Goal: Transaction & Acquisition: Obtain resource

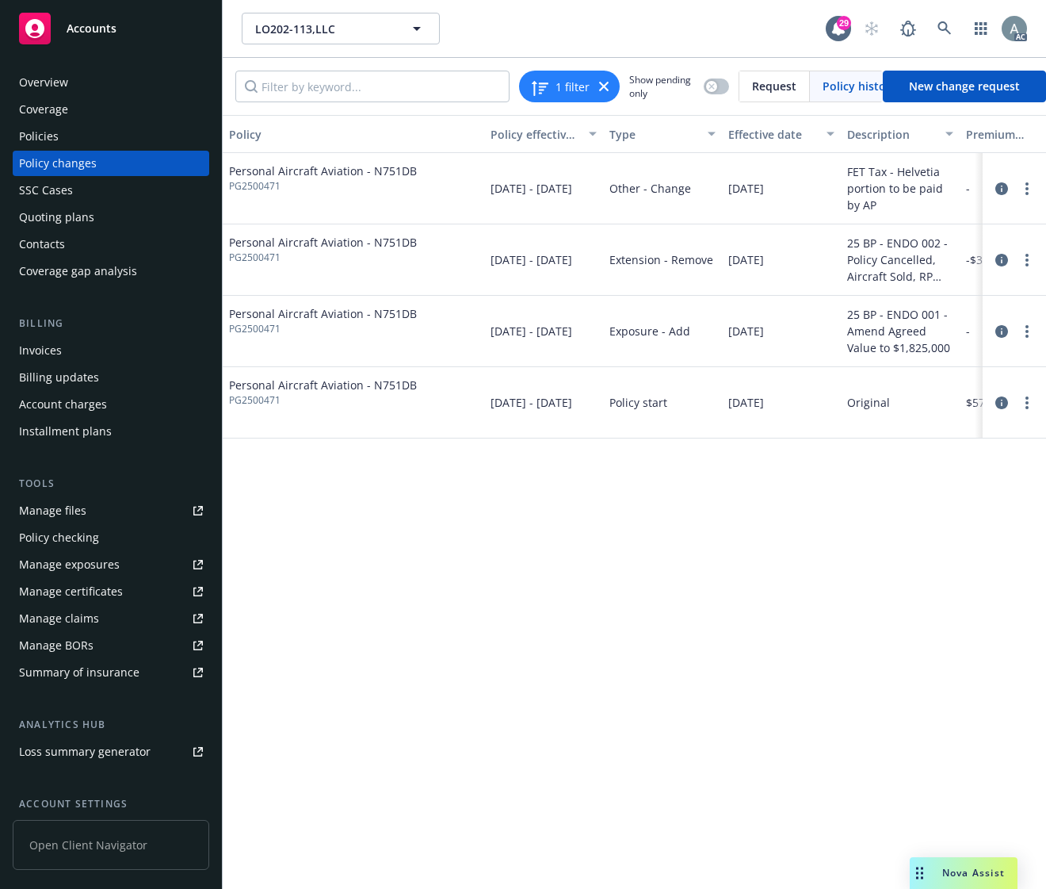
scroll to position [0, 453]
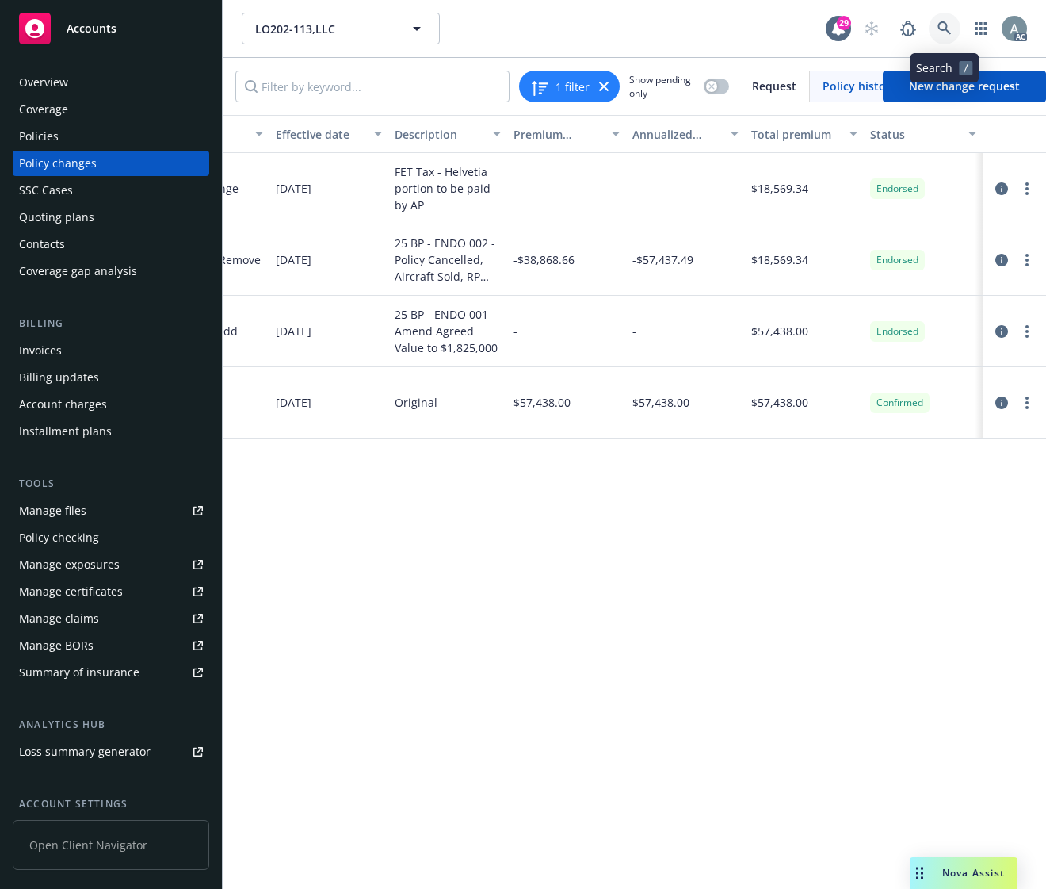
click at [939, 30] on icon at bounding box center [944, 27] width 13 height 13
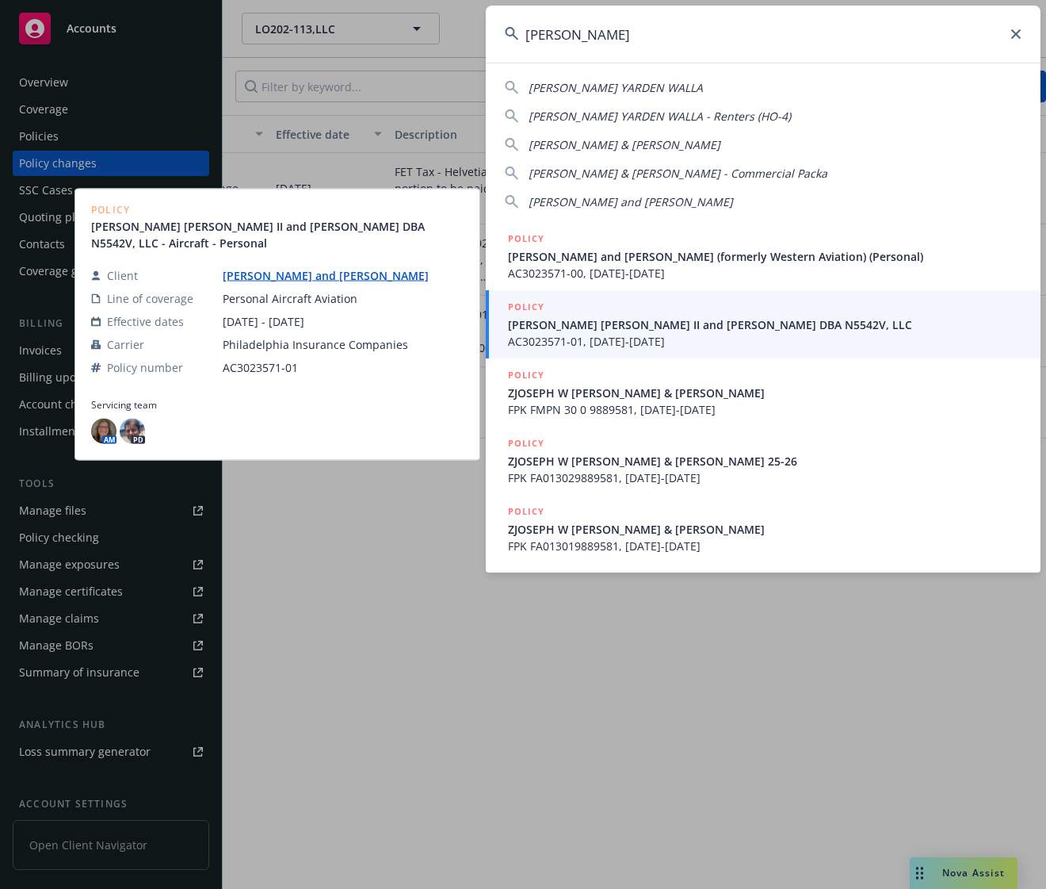
type input "[PERSON_NAME]"
click at [625, 334] on span "AC3023571-01, [DATE]-[DATE]" at bounding box center [765, 341] width 514 height 17
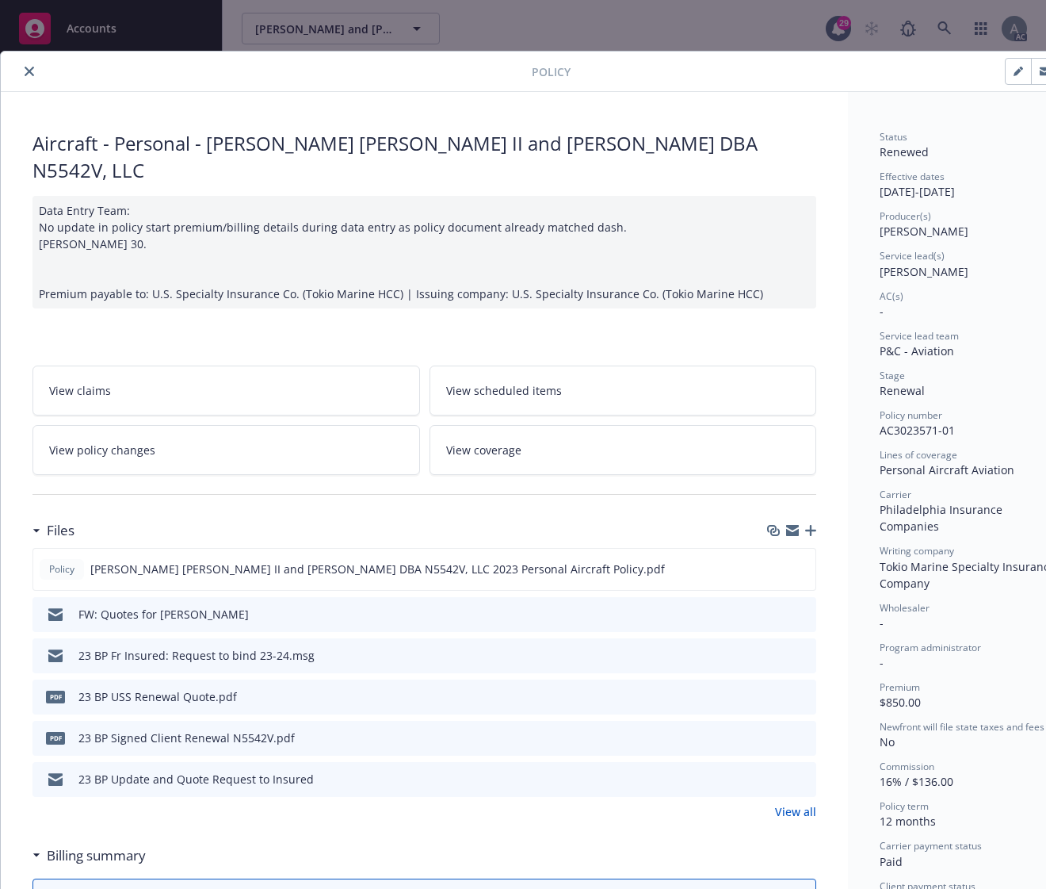
click at [28, 74] on icon "close" at bounding box center [30, 72] width 10 height 10
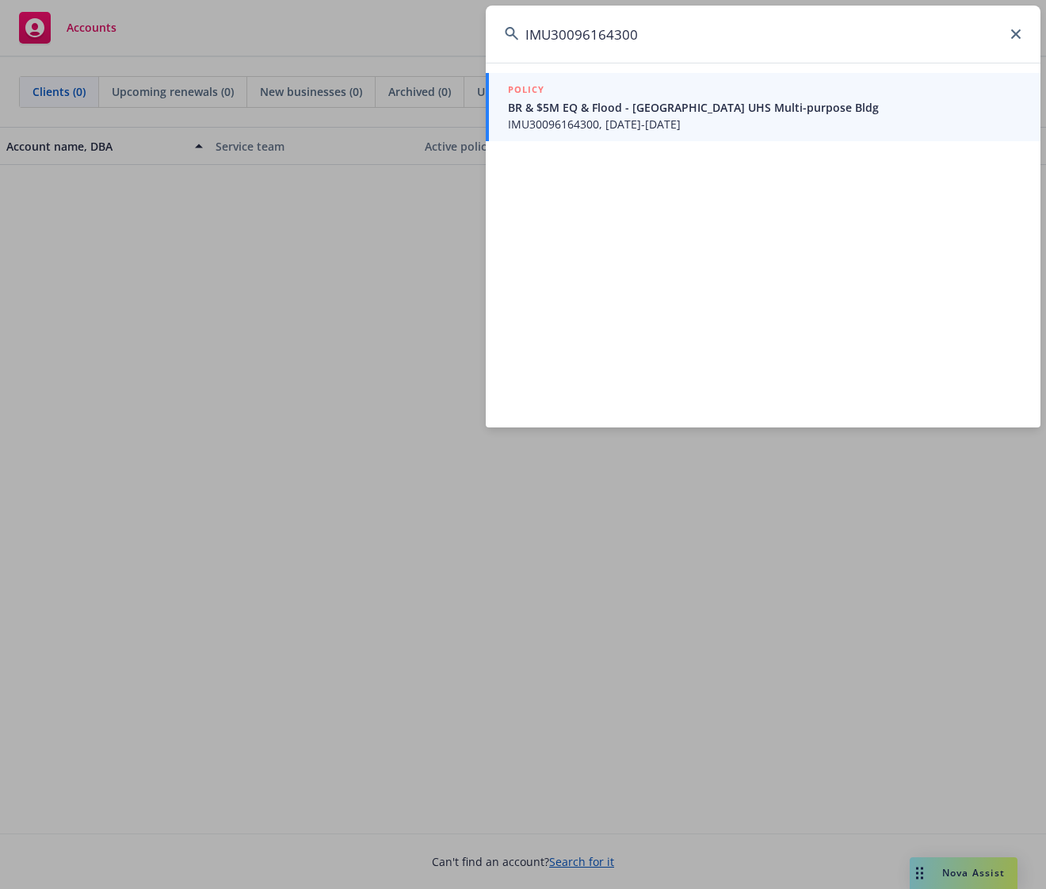
type input "IMU30096164300"
click at [606, 114] on span "BR & $5M EQ & Flood - Wheatland UHS Multi-purpose Bldg" at bounding box center [765, 107] width 514 height 17
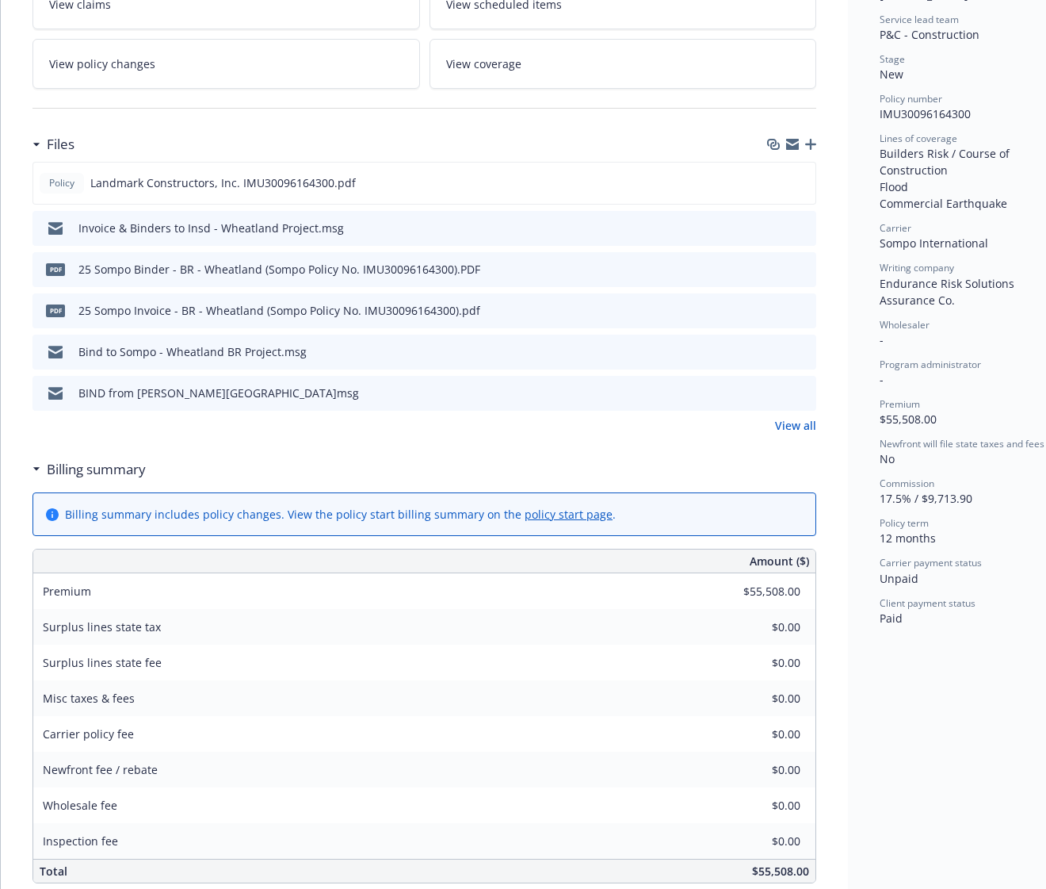
scroll to position [349, 0]
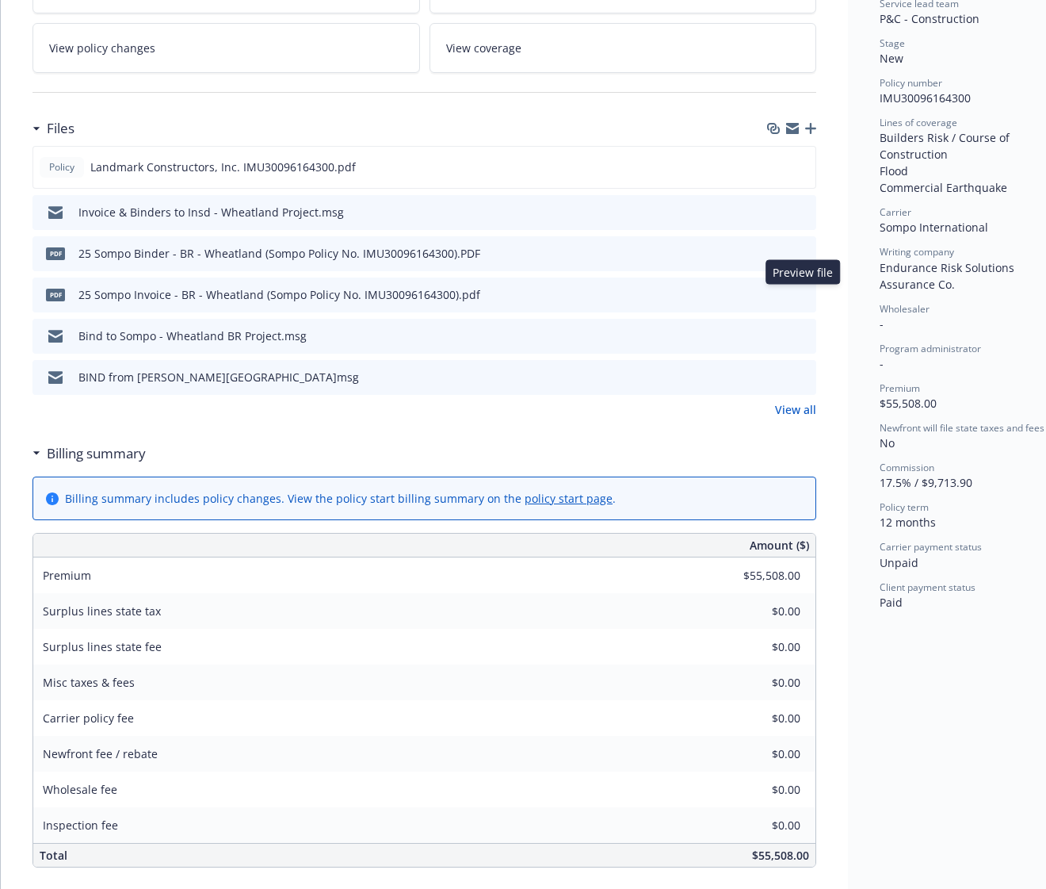
click at [805, 293] on icon "preview file" at bounding box center [801, 293] width 14 height 11
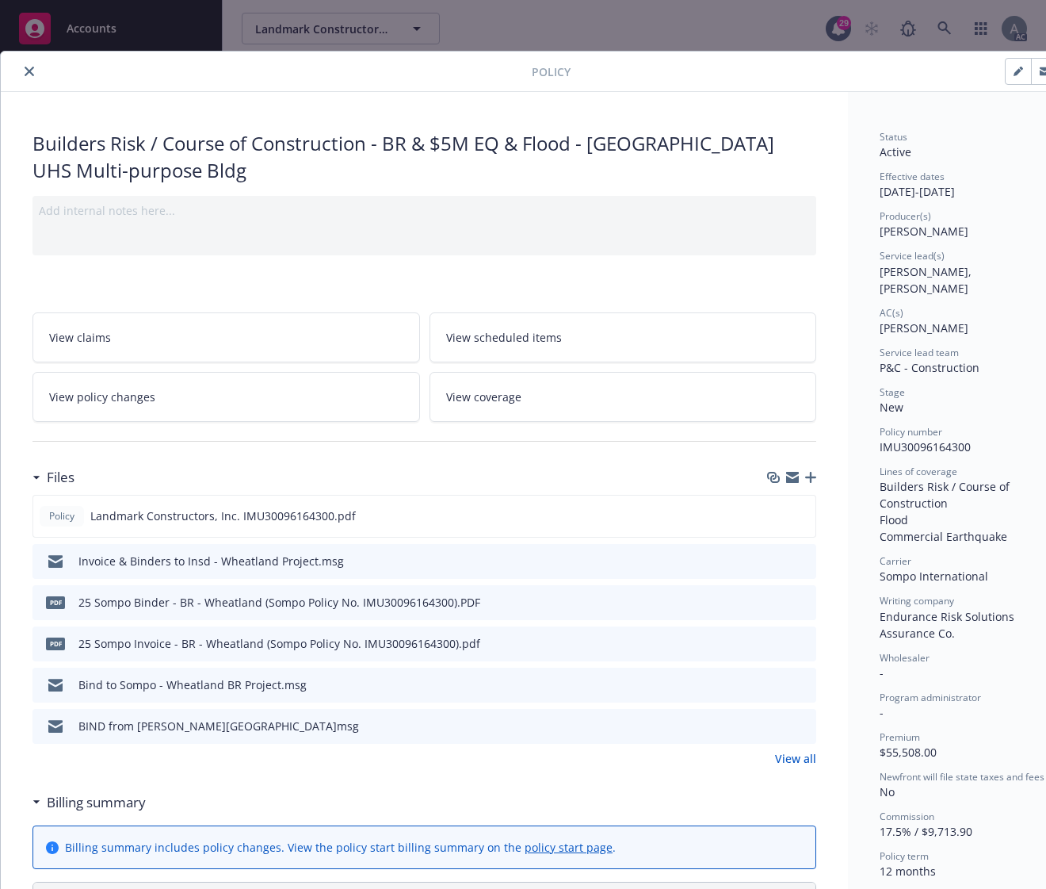
click at [29, 70] on icon "close" at bounding box center [30, 72] width 10 height 10
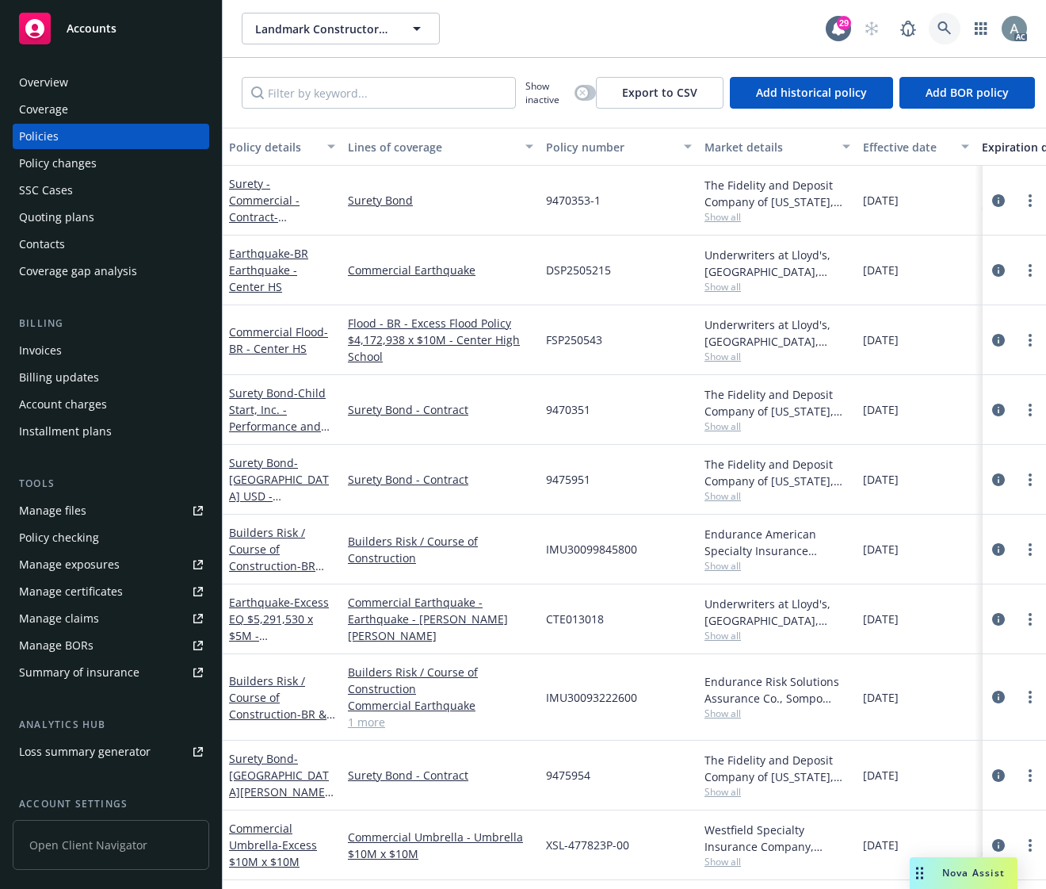
click at [943, 34] on icon at bounding box center [945, 28] width 14 height 14
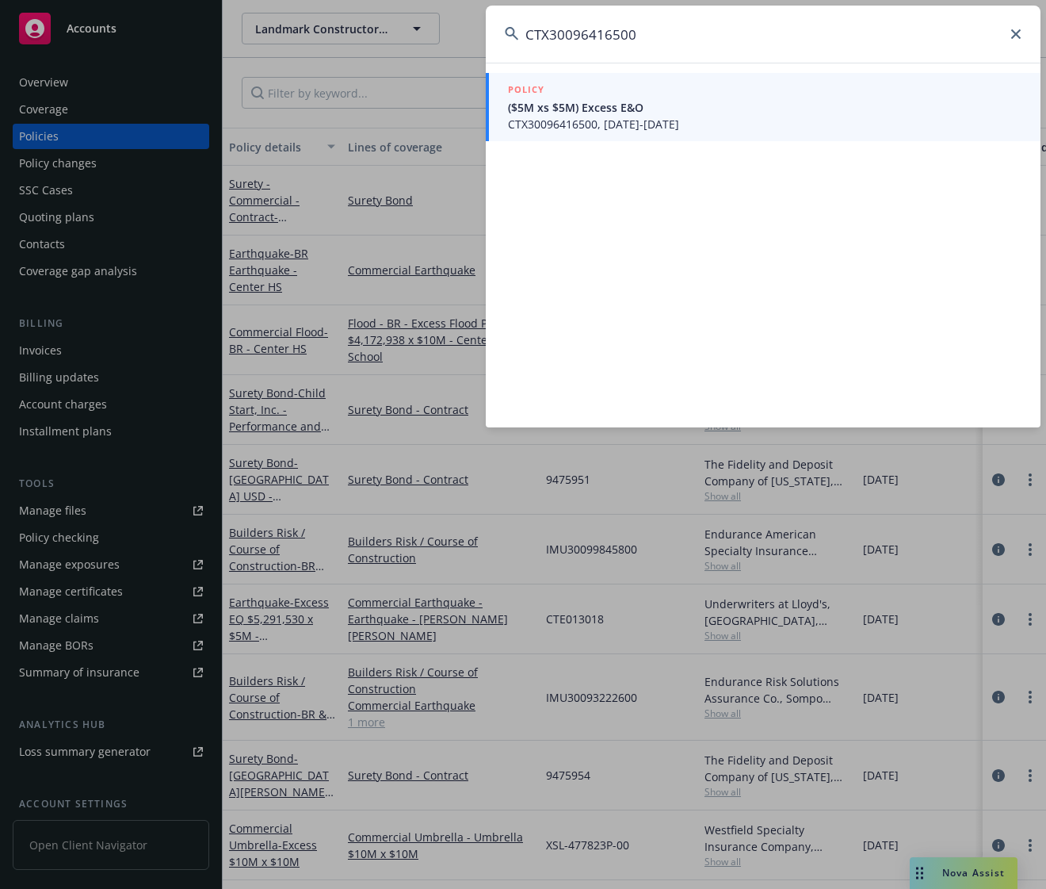
type input "CTX30096416500"
click at [579, 117] on span "CTX30096416500, 09/01/2025-09/01/2026" at bounding box center [765, 124] width 514 height 17
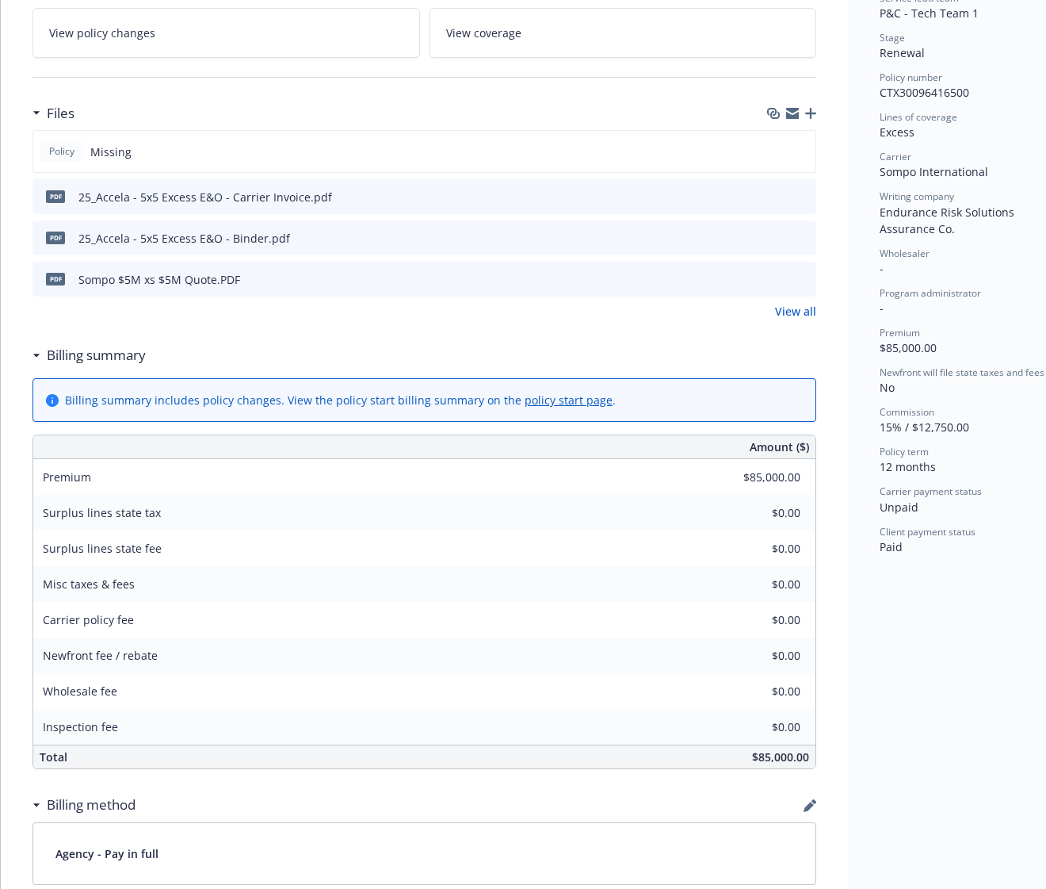
scroll to position [444, 0]
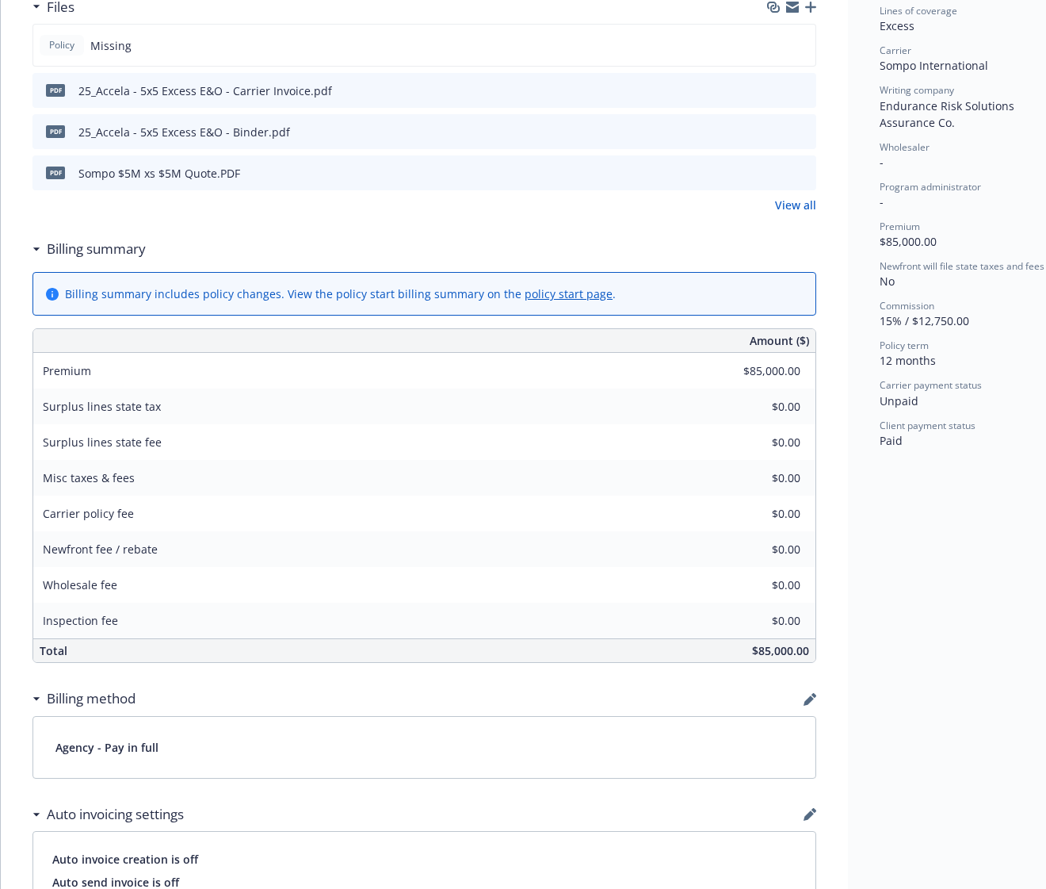
click at [803, 90] on icon "preview file" at bounding box center [801, 89] width 14 height 11
